Goal: Book appointment/travel/reservation

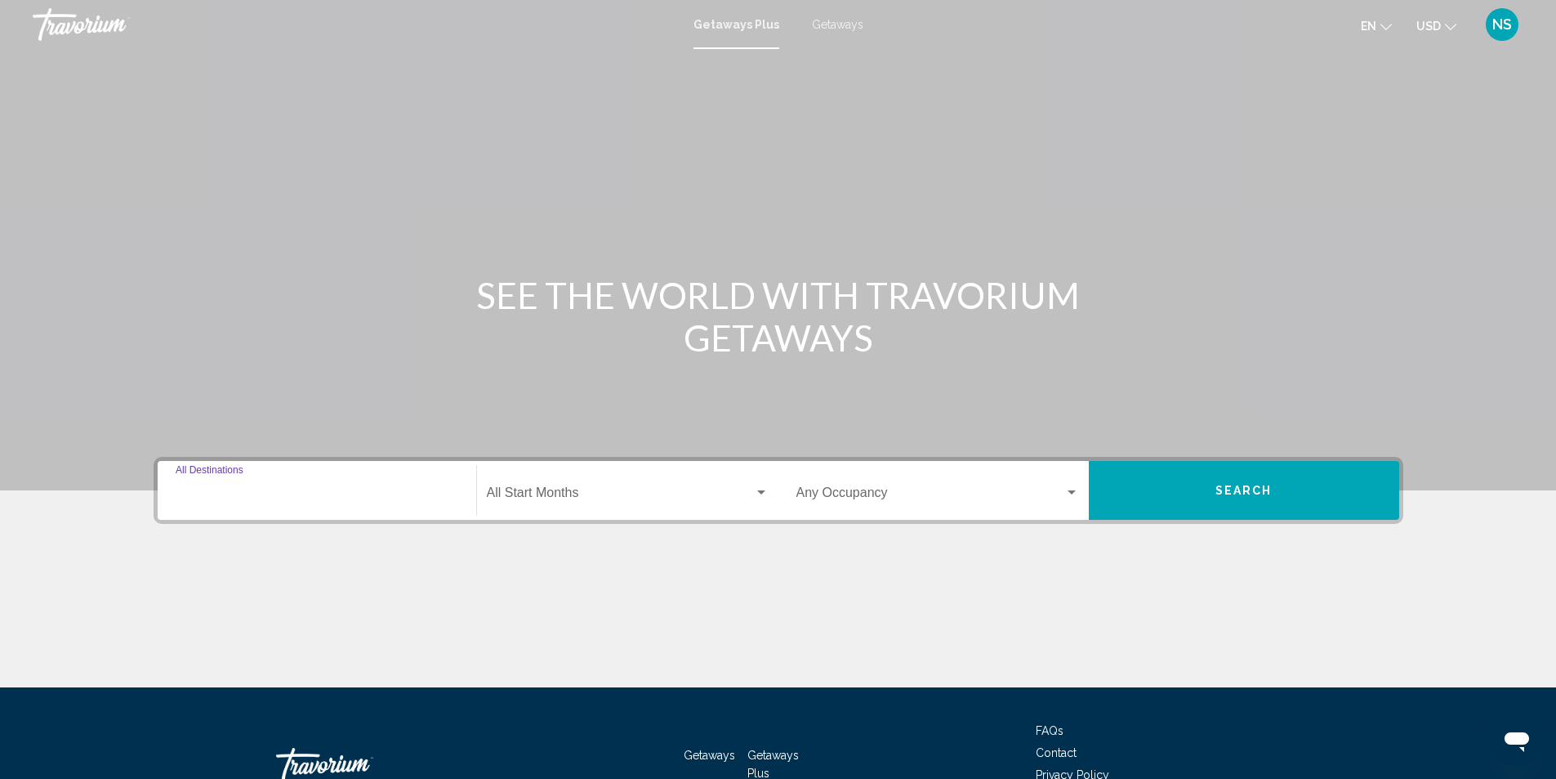
click at [227, 489] on input "Destination All Destinations" at bounding box center [317, 496] width 283 height 15
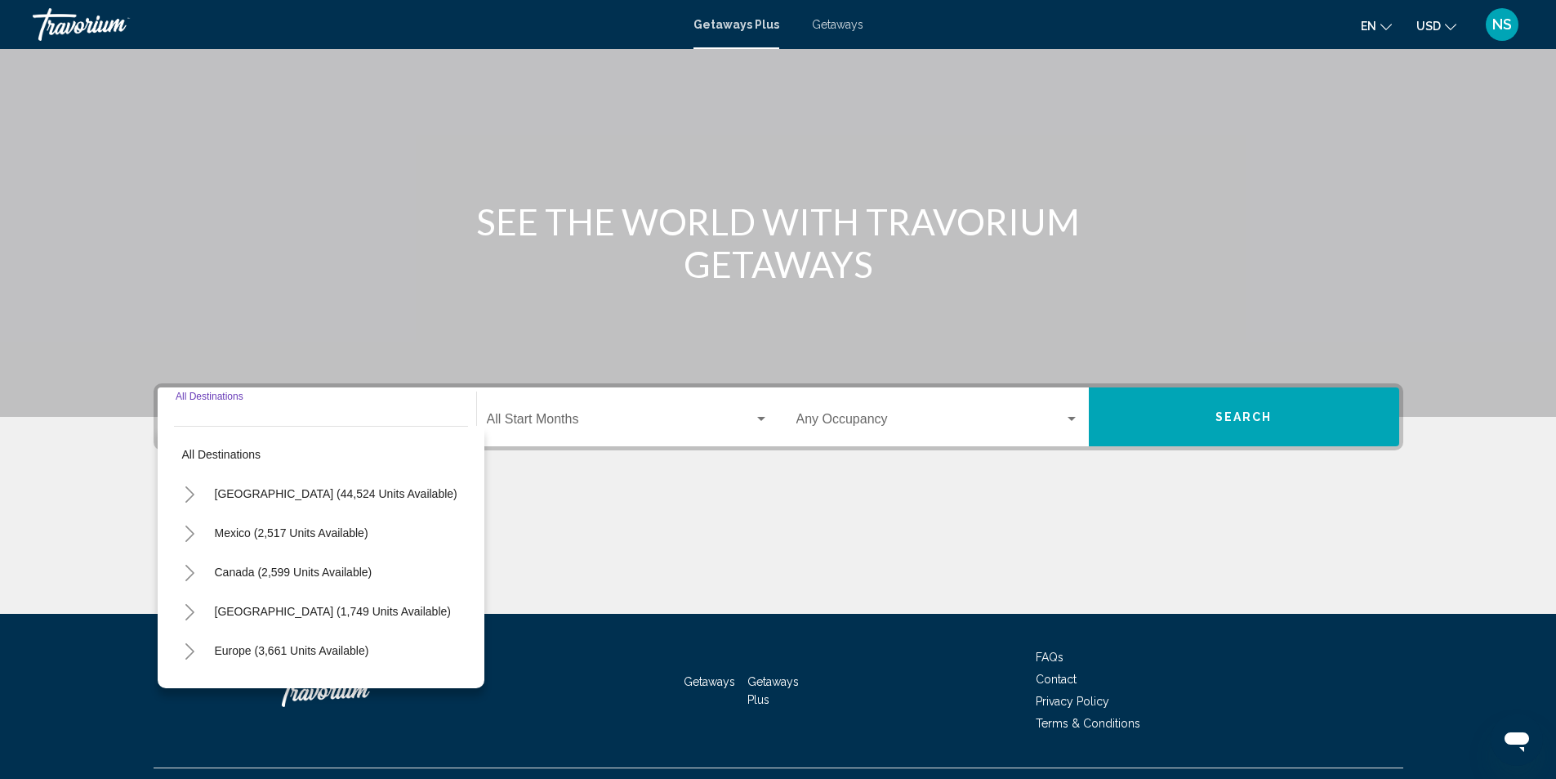
scroll to position [109, 0]
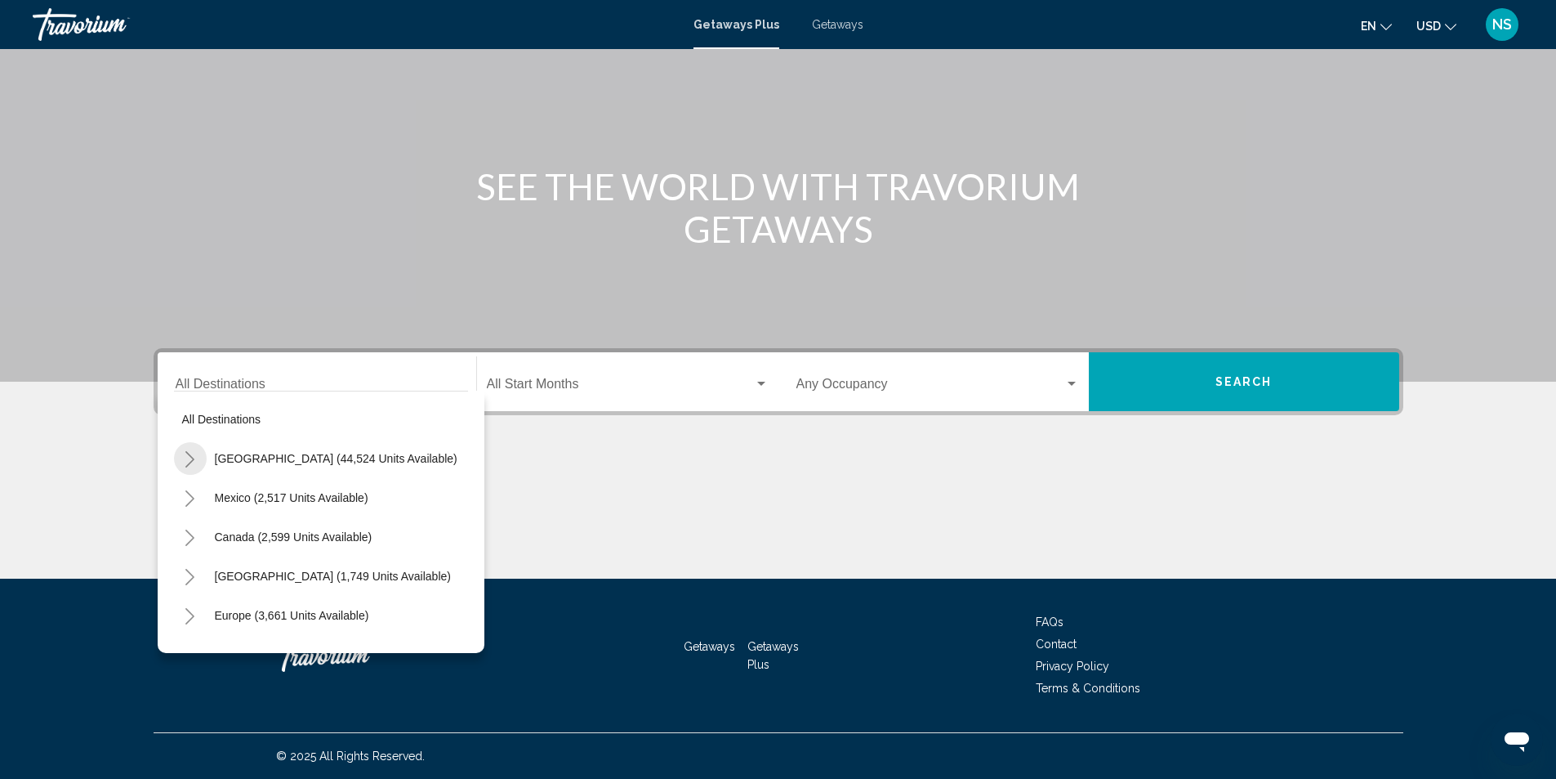
click at [190, 466] on icon "Toggle United States (44,524 units available)" at bounding box center [190, 459] width 12 height 16
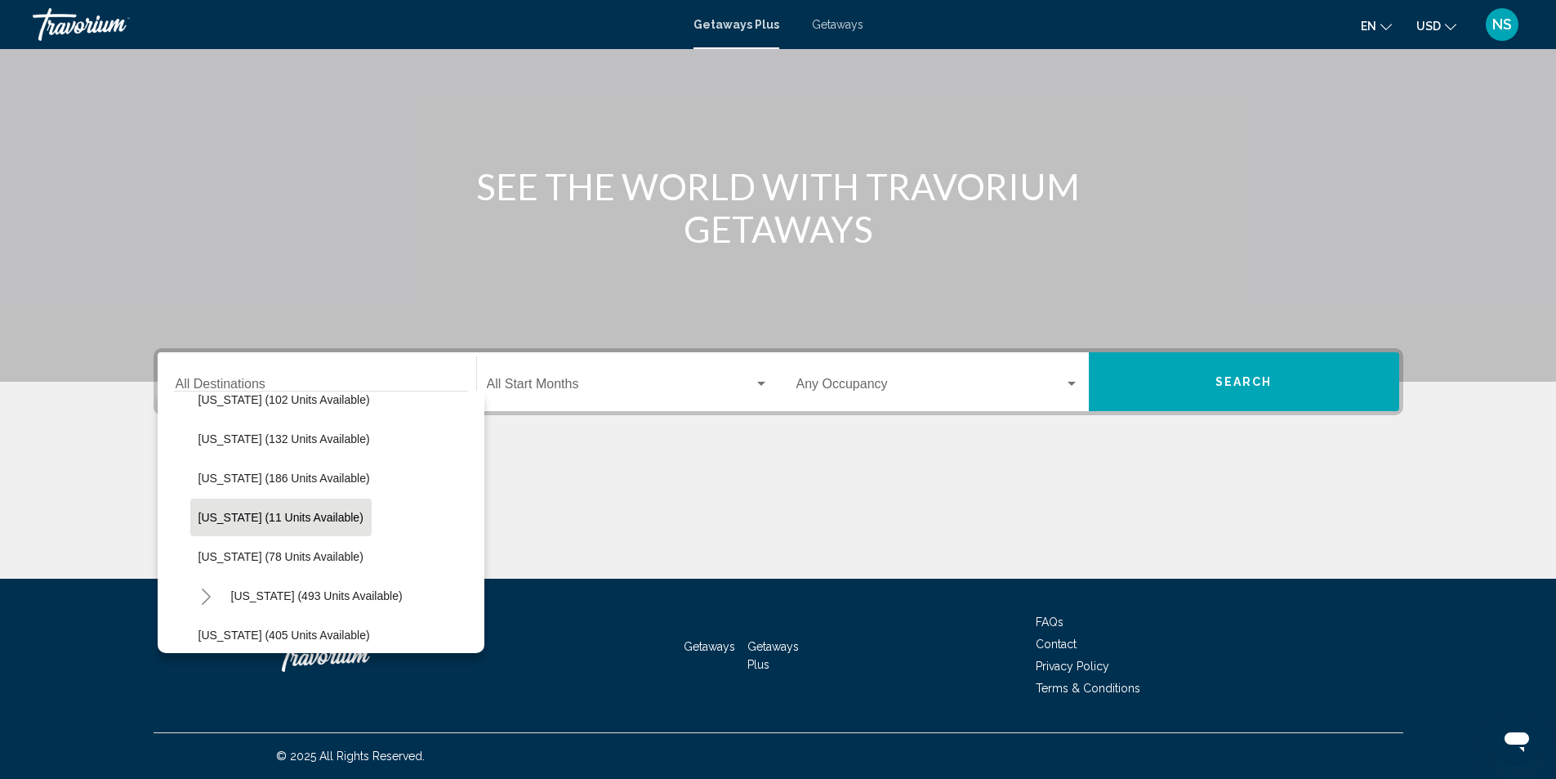
scroll to position [327, 0]
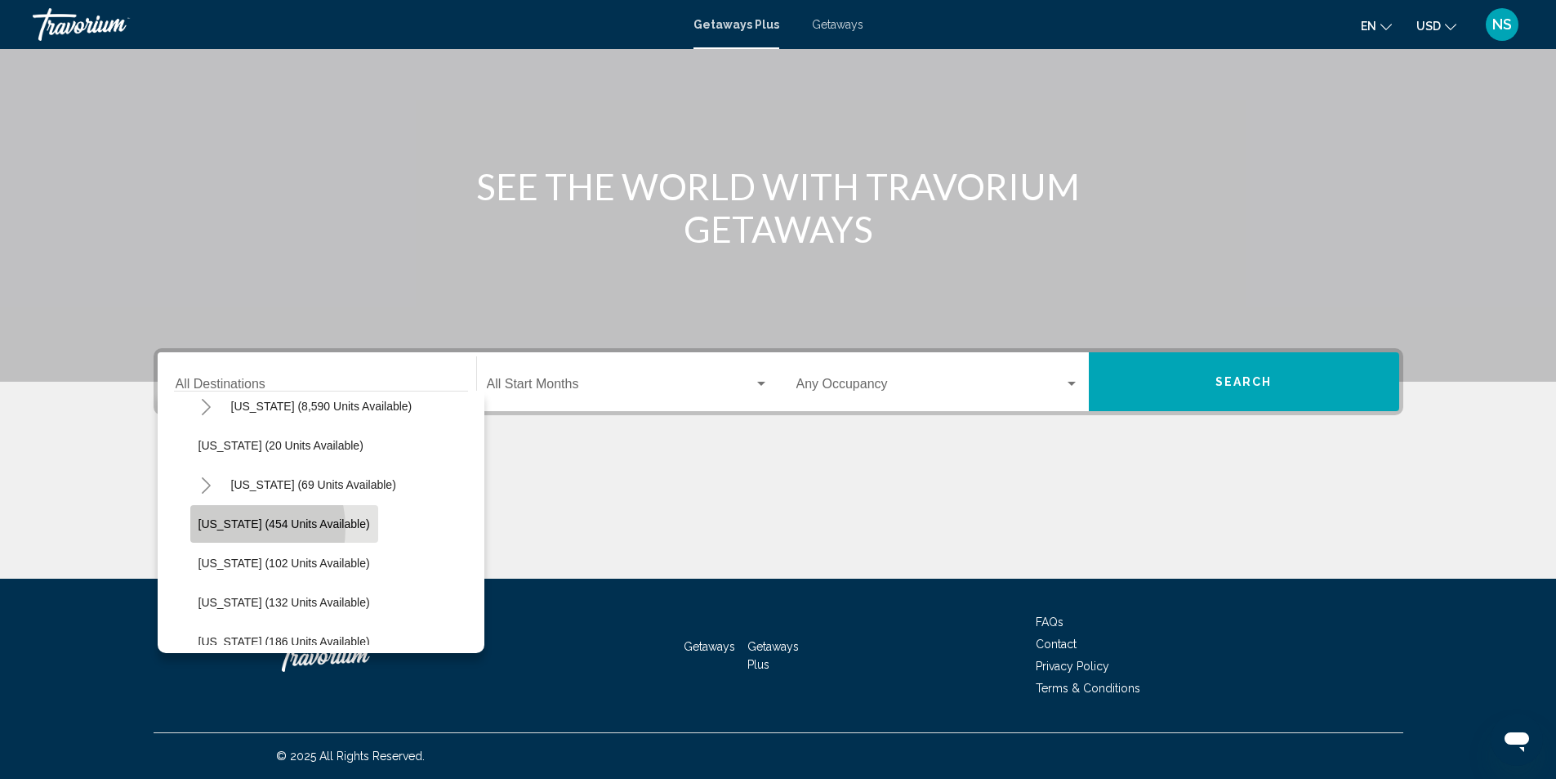
click at [236, 528] on span "[US_STATE] (454 units available)" at bounding box center [285, 523] width 172 height 13
type input "**********"
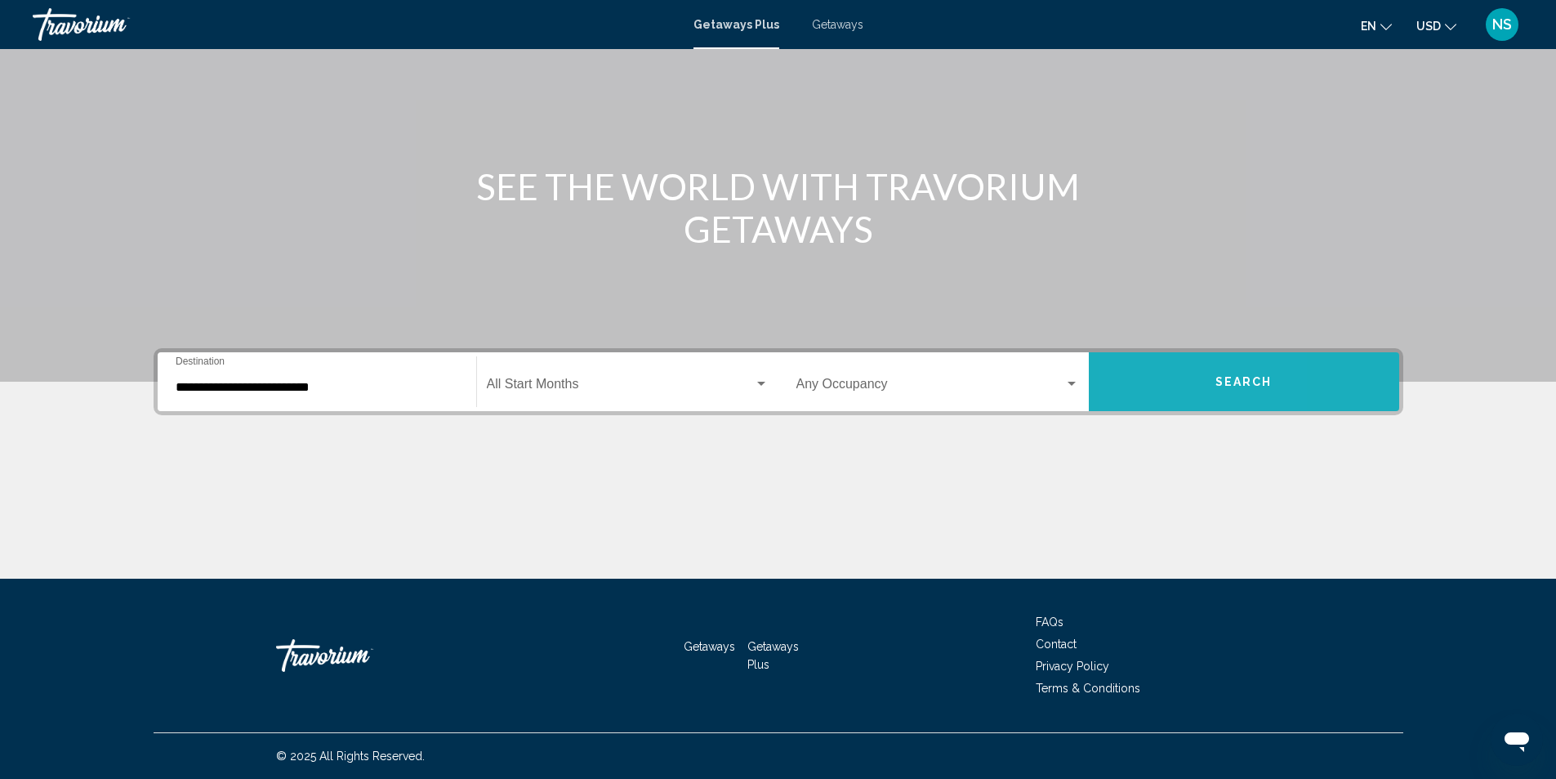
click at [1147, 368] on button "Search" at bounding box center [1244, 381] width 310 height 59
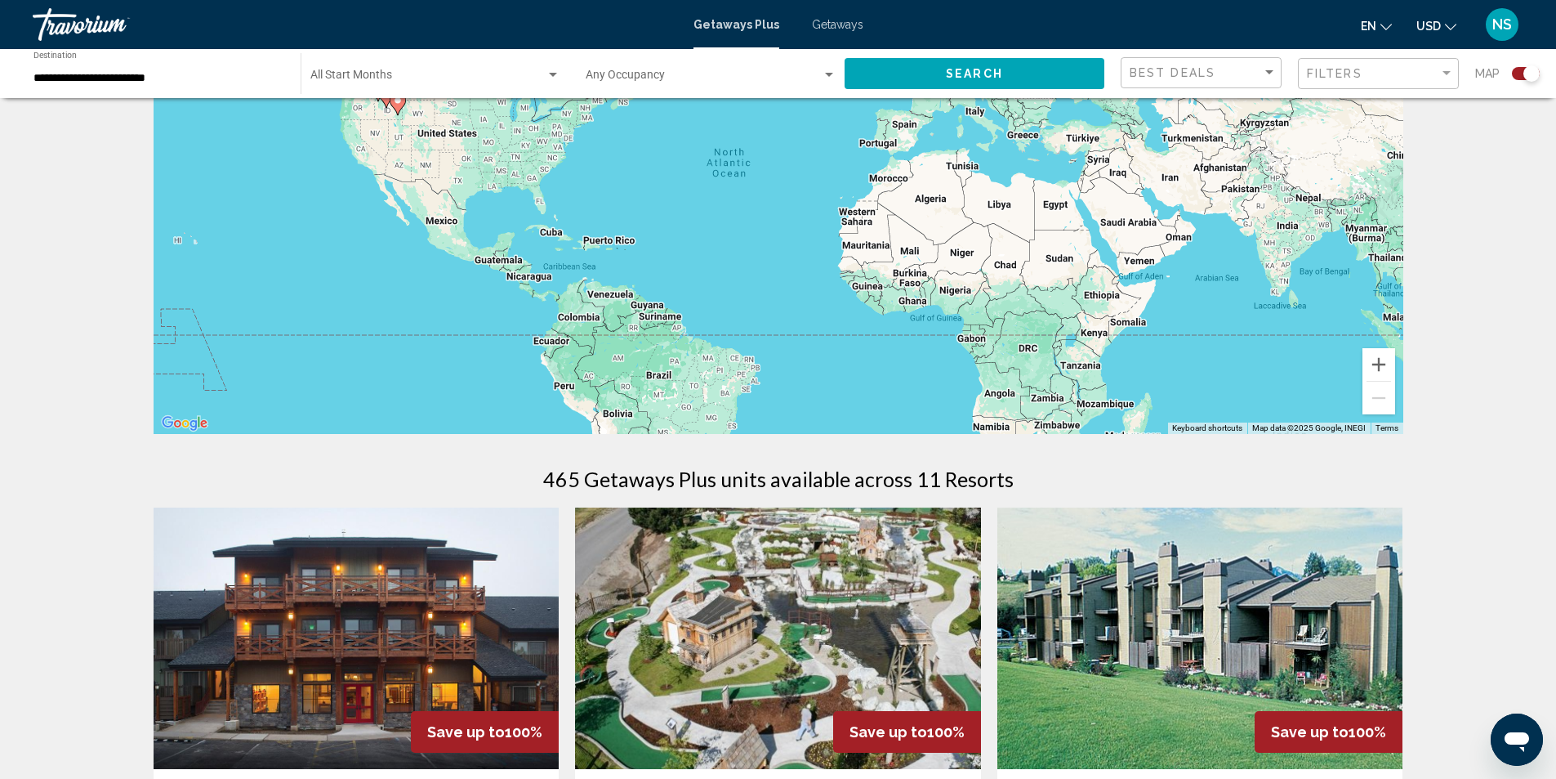
scroll to position [327, 0]
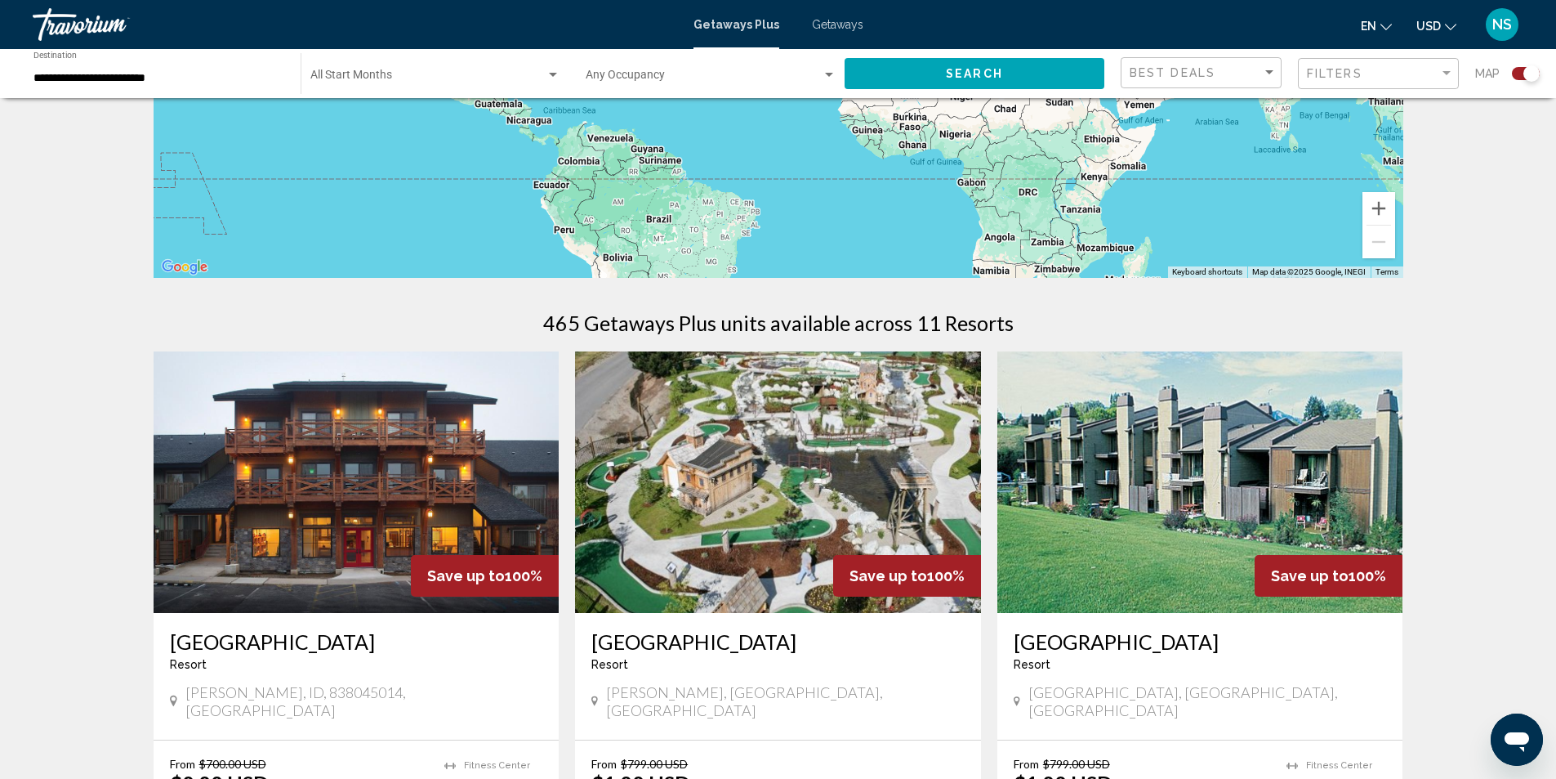
click at [894, 485] on img "Main content" at bounding box center [778, 481] width 406 height 261
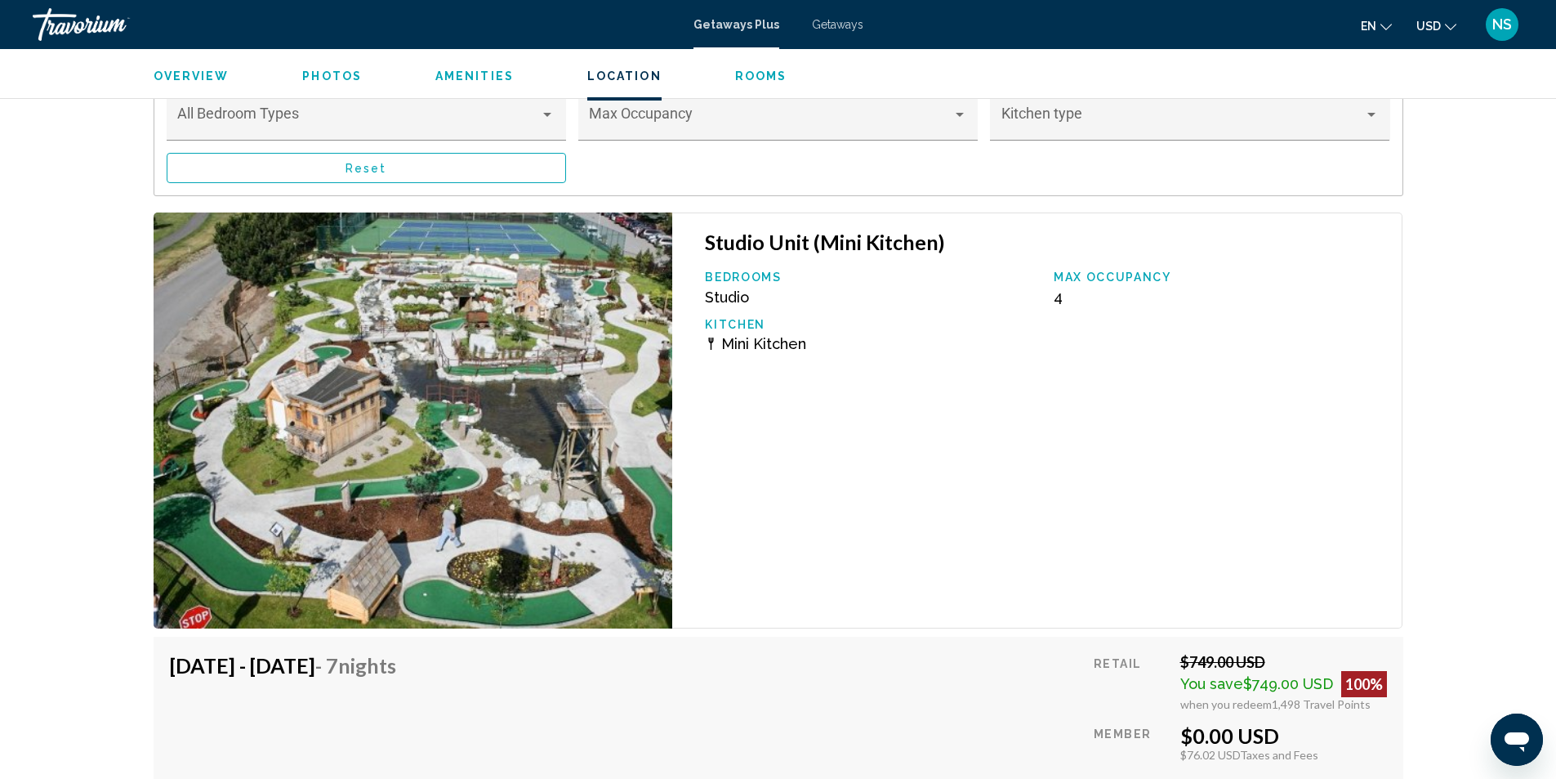
scroll to position [2541, 0]
